Goal: Task Accomplishment & Management: Use online tool/utility

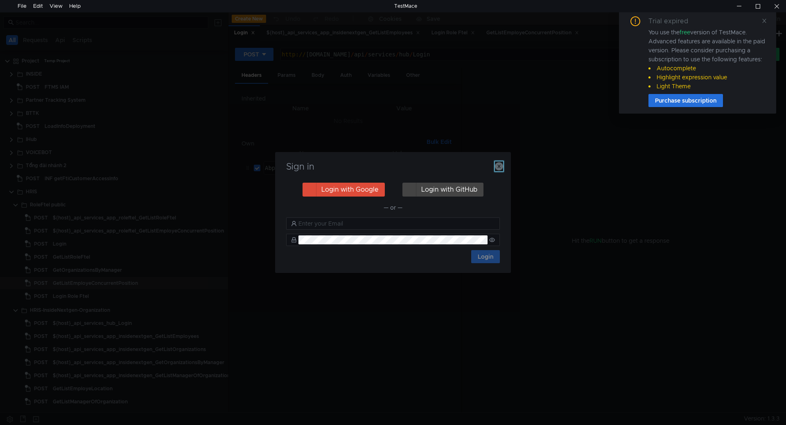
click at [501, 164] on icon "button" at bounding box center [499, 166] width 8 height 8
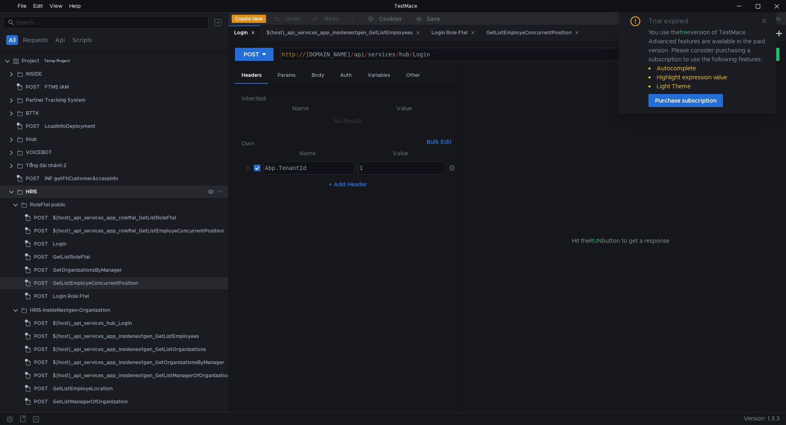
click at [10, 191] on clr-icon at bounding box center [11, 192] width 7 height 7
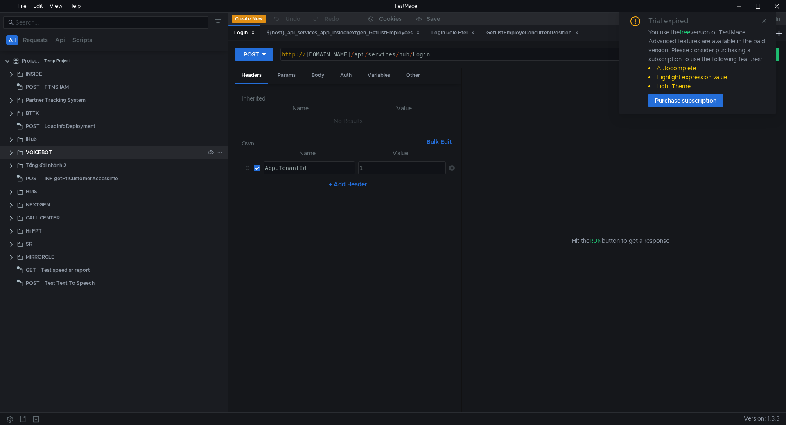
click at [14, 153] on clr-icon at bounding box center [11, 153] width 7 height 7
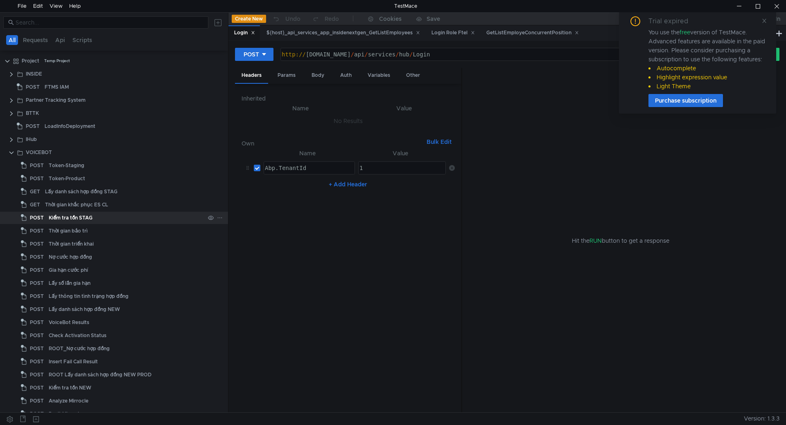
click at [66, 218] on div "Kiểm tra tồn STAG" at bounding box center [71, 218] width 44 height 12
click at [766, 19] on icon at bounding box center [764, 21] width 6 height 6
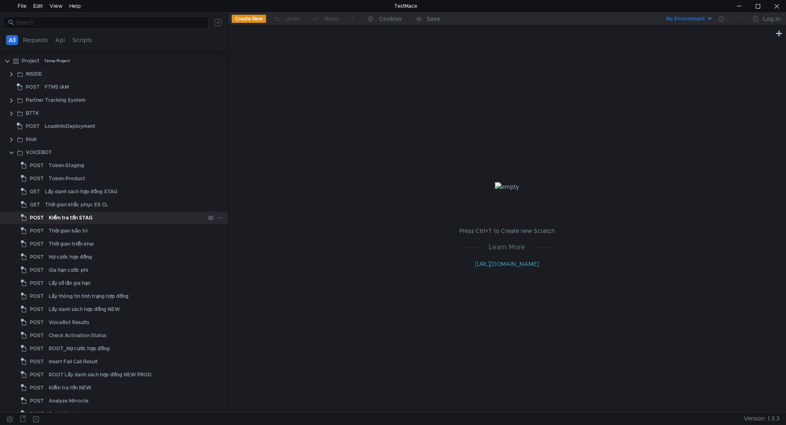
click at [74, 218] on div "Kiểm tra tồn STAG" at bounding box center [71, 218] width 44 height 12
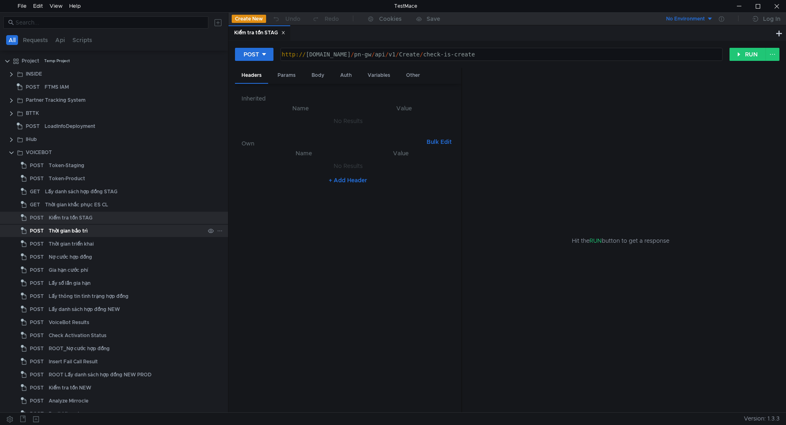
click at [73, 232] on div "Thời gian bảo trì" at bounding box center [68, 231] width 39 height 12
type textarea "[URL][DOMAIN_NAME]"
click at [390, 54] on div "http:// [DOMAIN_NAME] / par / api / v1 / History / appointment-history-main" at bounding box center [500, 61] width 441 height 20
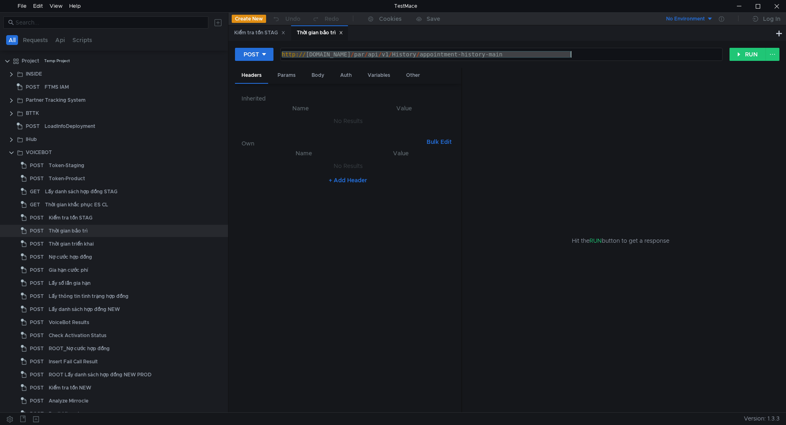
click at [343, 30] on div "Thời gian bảo trì" at bounding box center [320, 33] width 46 height 9
click at [285, 31] on icon at bounding box center [283, 33] width 4 height 4
click at [279, 34] on icon at bounding box center [278, 33] width 4 height 4
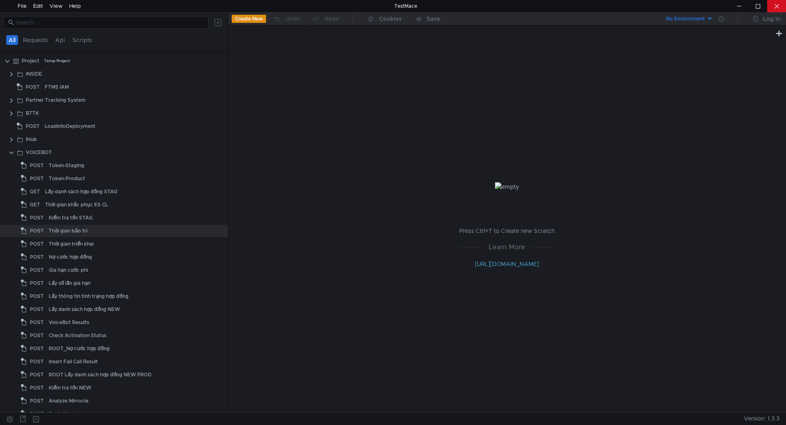
click at [778, 3] on div at bounding box center [776, 6] width 19 height 12
